Goal: Task Accomplishment & Management: Manage account settings

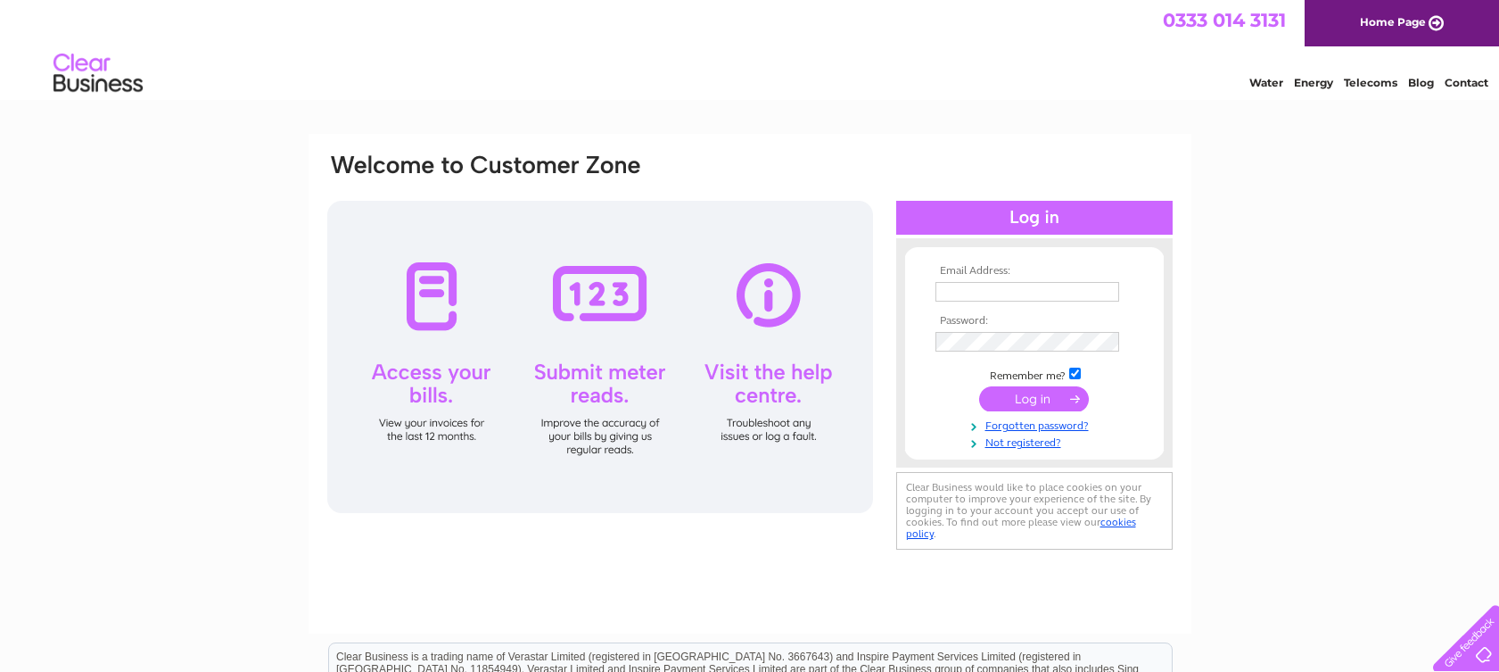
type input "enquiries@thomashannah.co.uk"
click at [1013, 409] on input "submit" at bounding box center [1034, 398] width 110 height 25
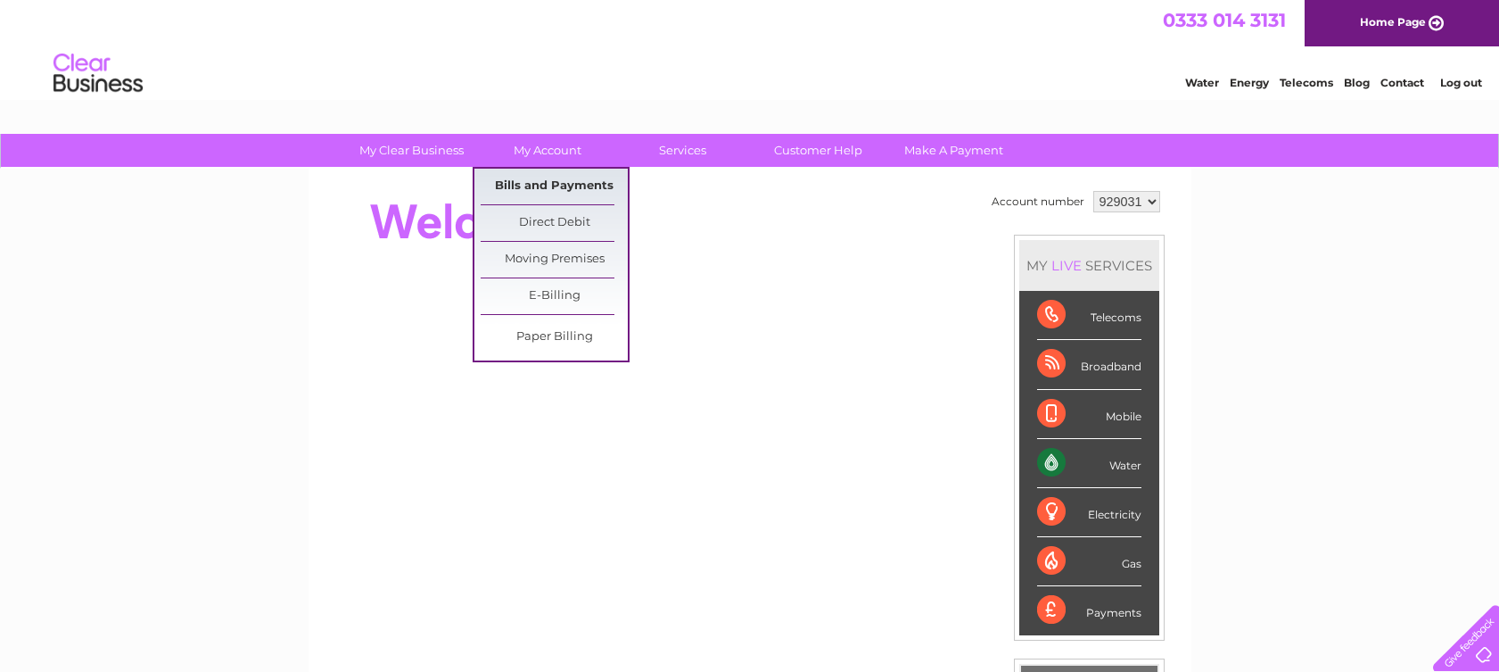
click at [542, 186] on link "Bills and Payments" at bounding box center [554, 187] width 147 height 36
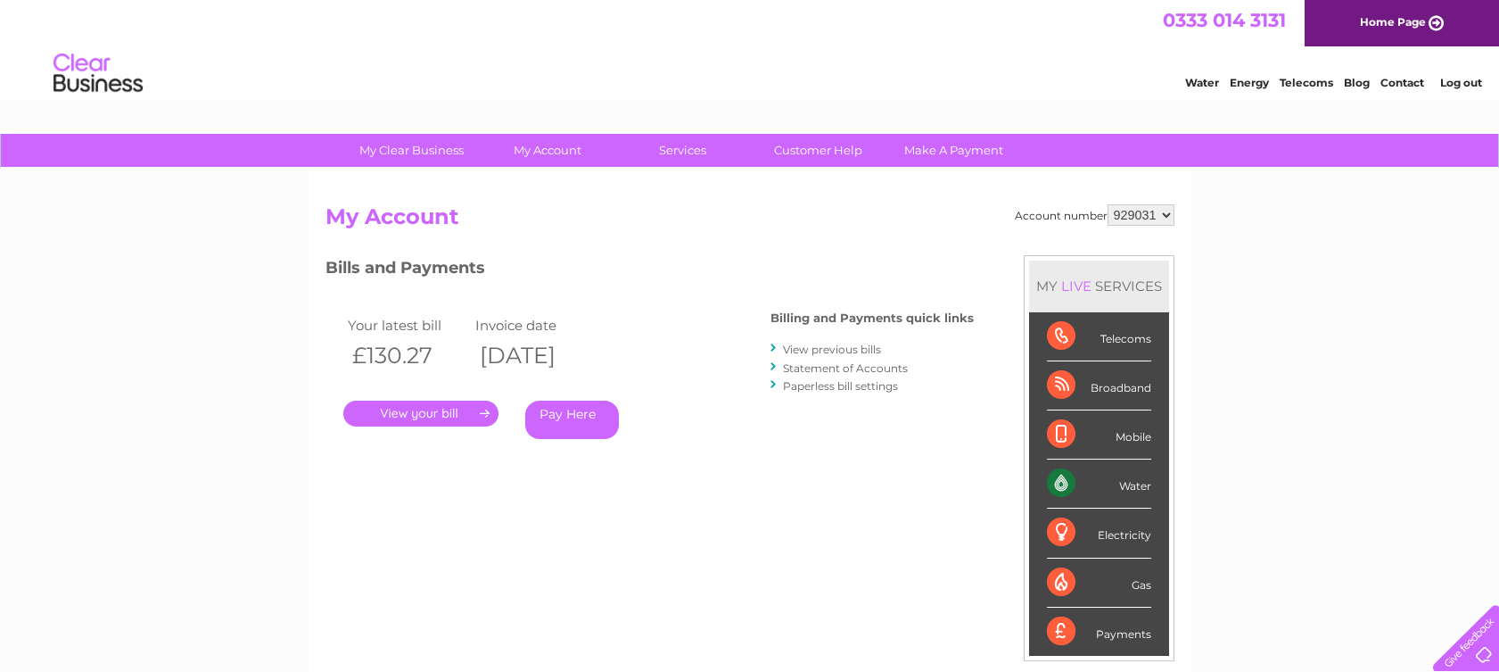
click at [395, 414] on link "." at bounding box center [420, 413] width 155 height 26
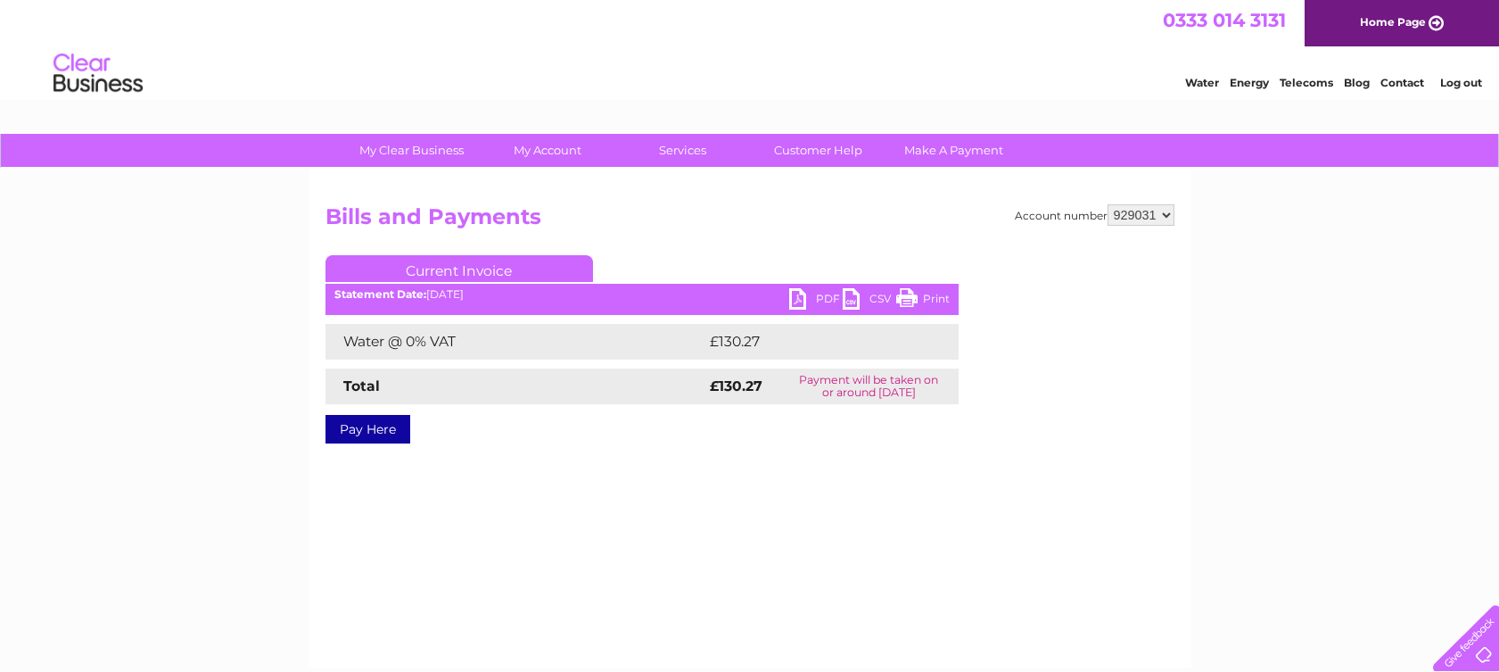
click at [796, 300] on link "PDF" at bounding box center [816, 301] width 54 height 26
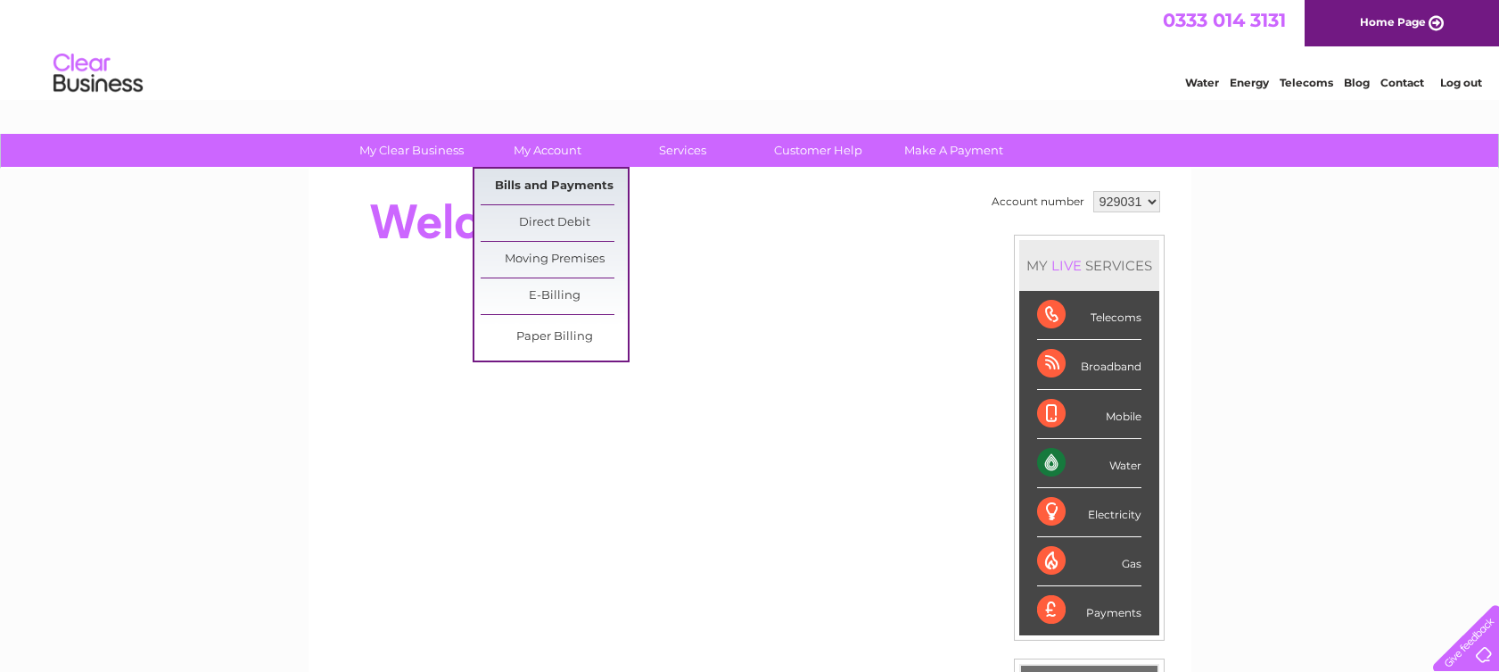
click at [552, 180] on link "Bills and Payments" at bounding box center [554, 187] width 147 height 36
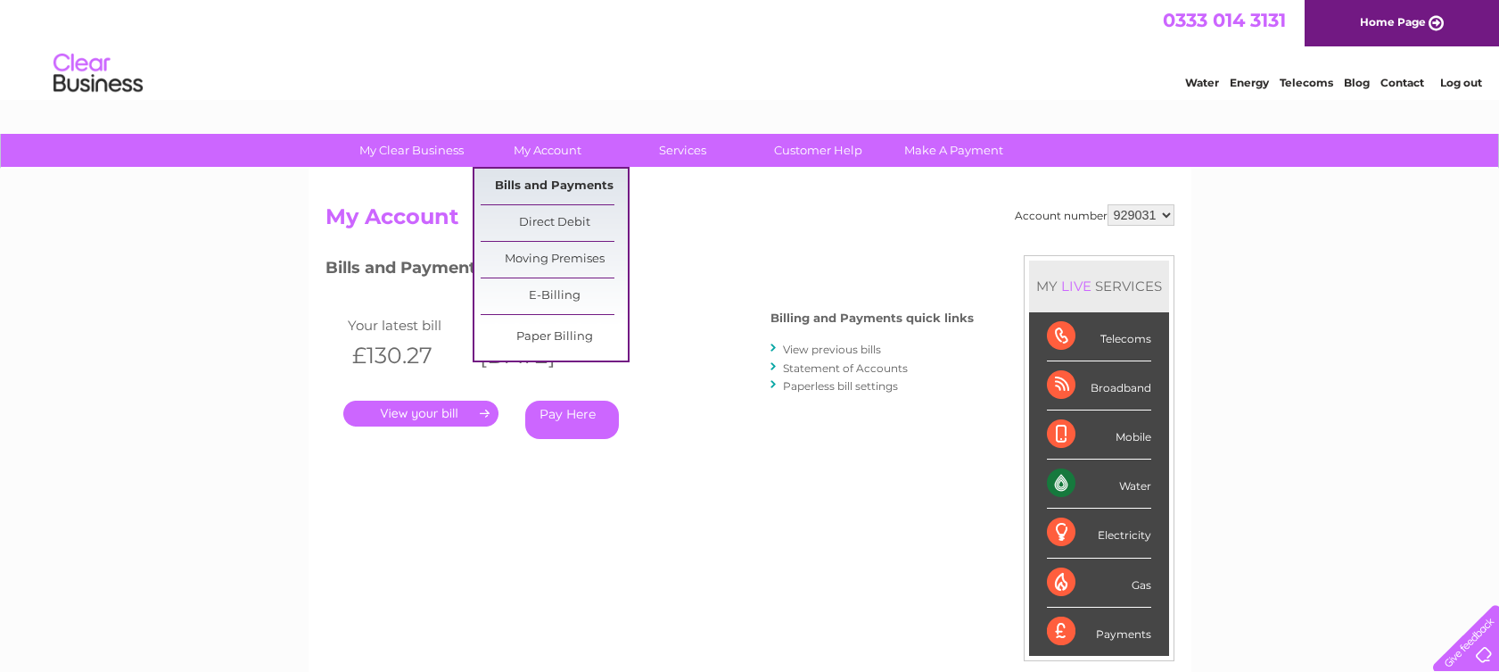
click at [541, 186] on link "Bills and Payments" at bounding box center [554, 187] width 147 height 36
click at [574, 182] on link "Bills and Payments" at bounding box center [554, 187] width 147 height 36
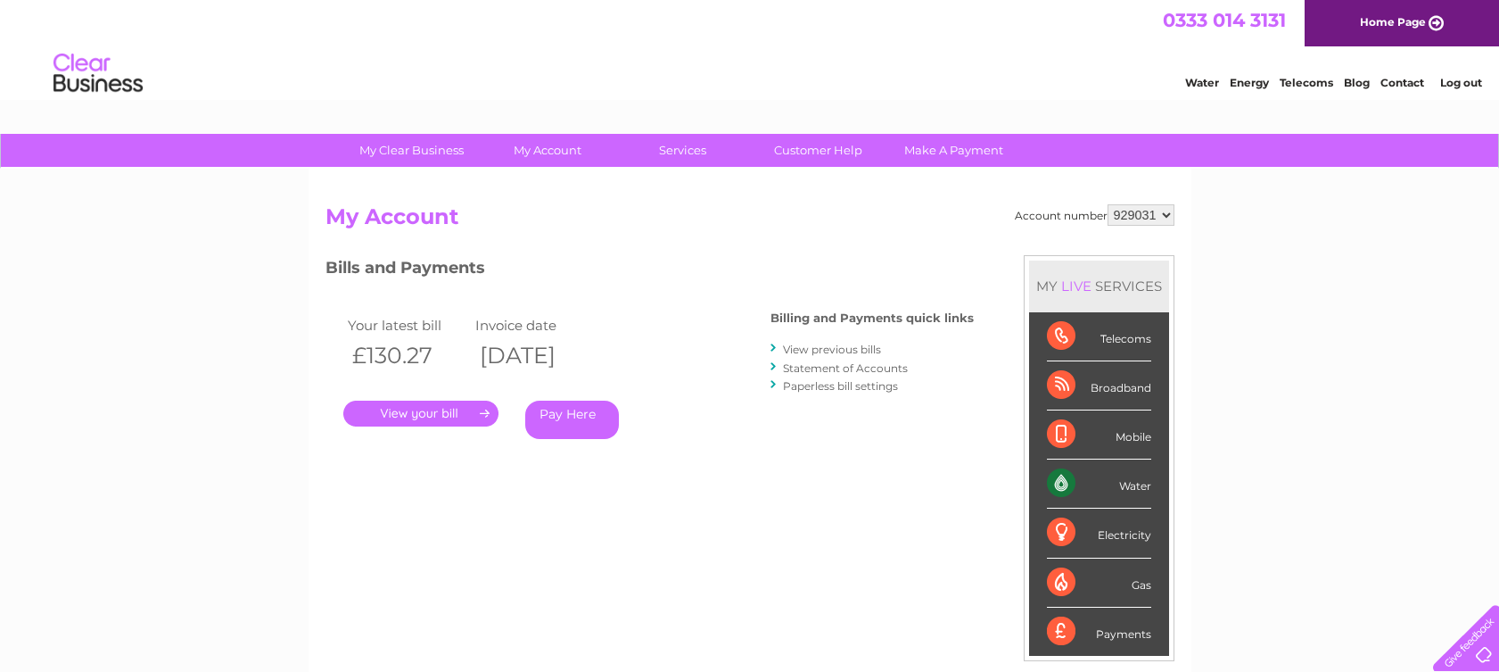
click at [833, 353] on link "View previous bills" at bounding box center [832, 348] width 98 height 13
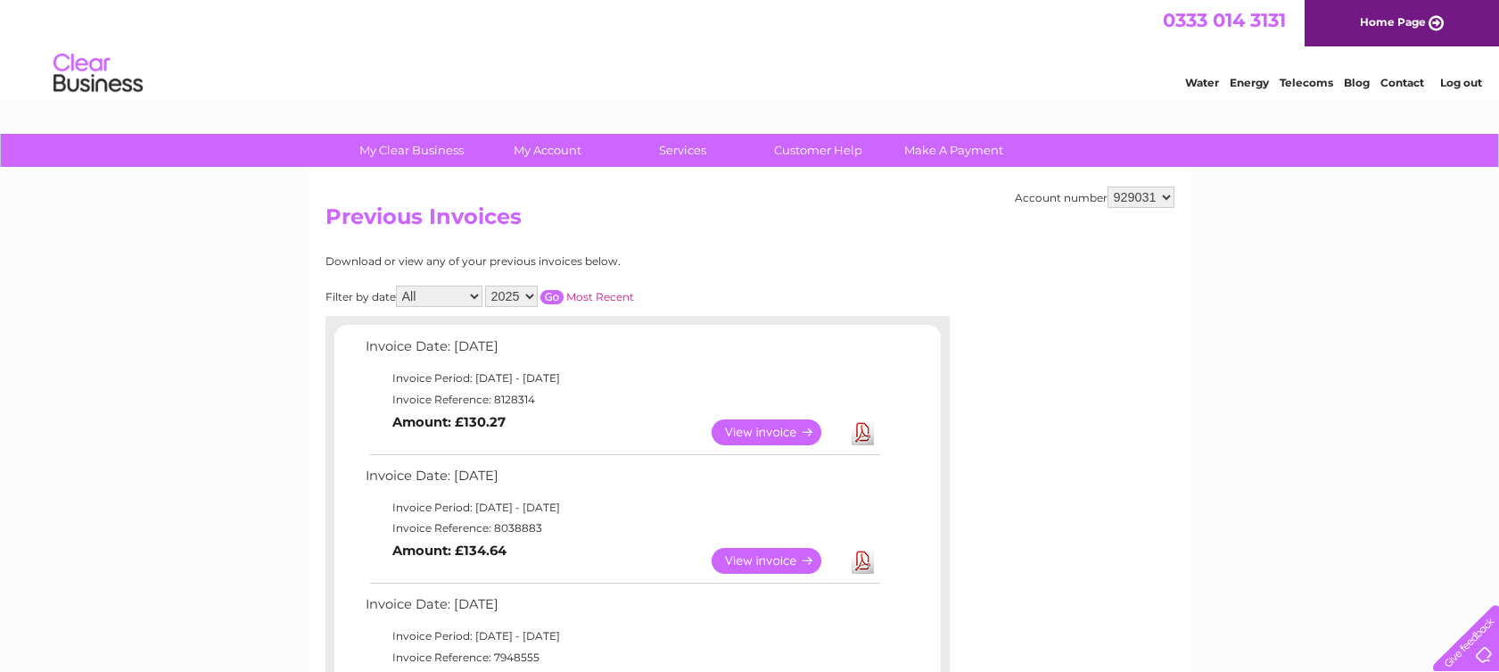
scroll to position [446, 0]
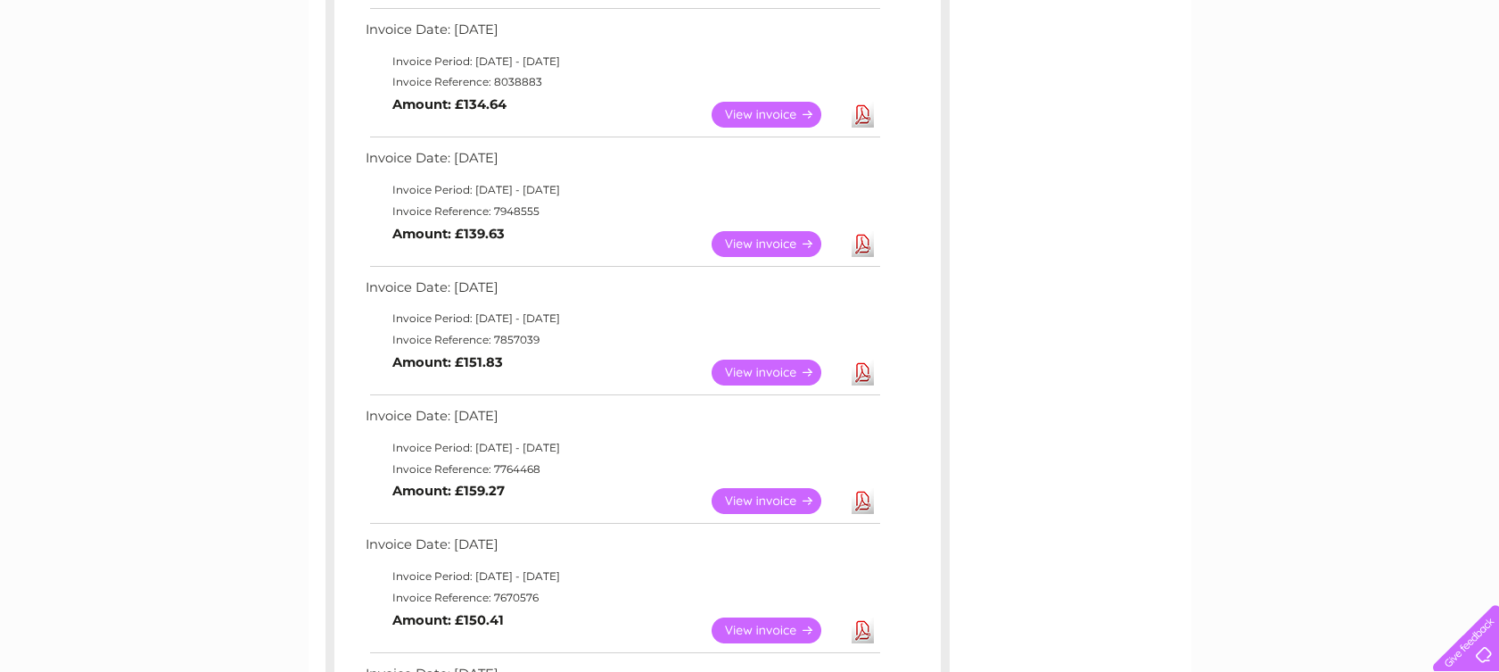
click at [761, 245] on link "View" at bounding box center [777, 244] width 131 height 26
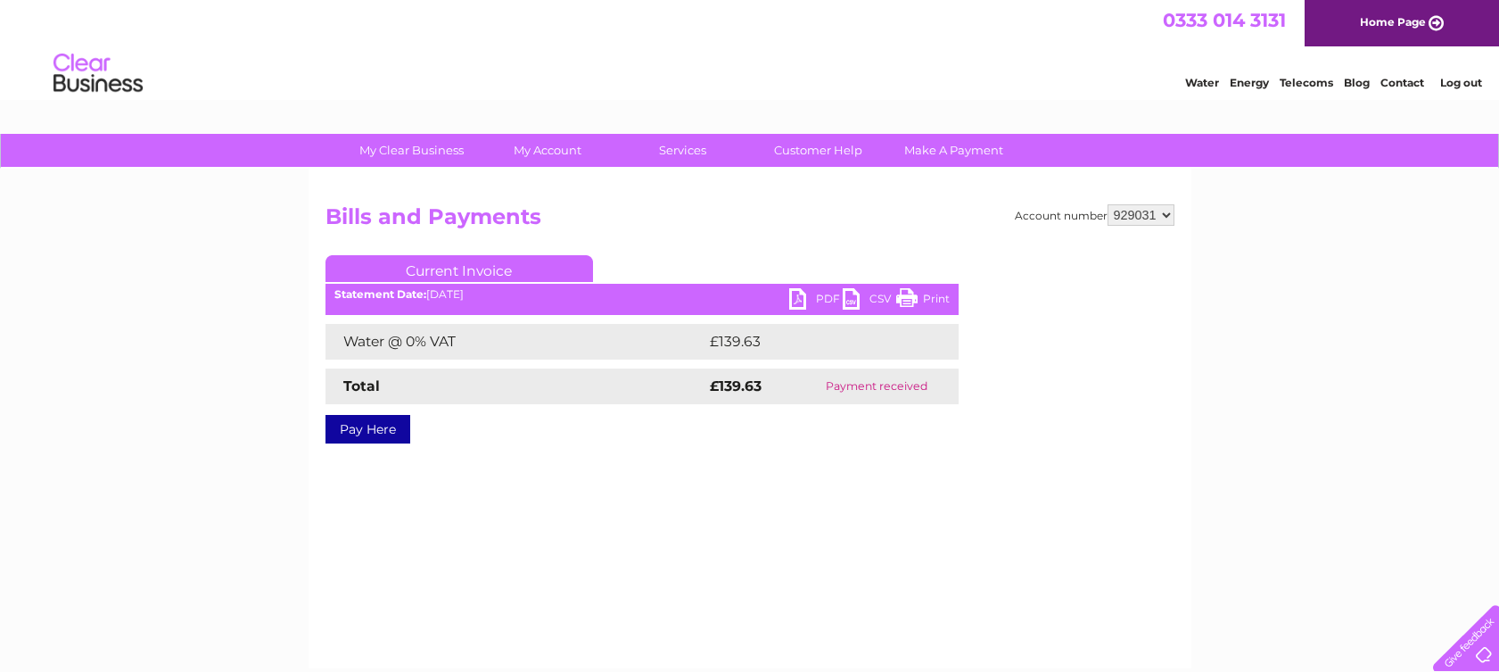
click at [804, 299] on link "PDF" at bounding box center [816, 301] width 54 height 26
